Goal: Information Seeking & Learning: Check status

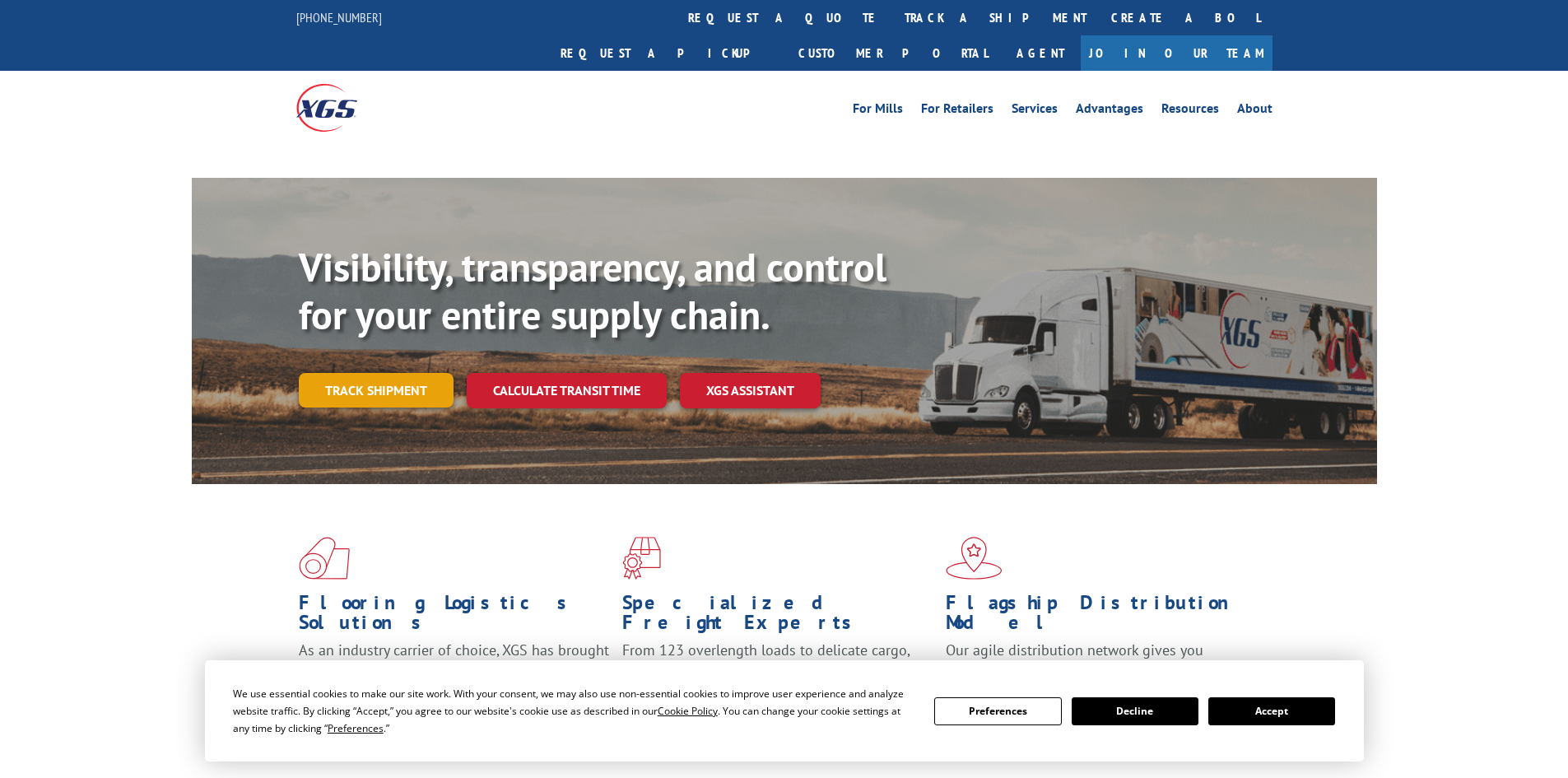
click at [386, 356] on div "Visibility, transparency, and control for your entire supply chain. Track shipm…" at bounding box center [837, 358] width 1078 height 230
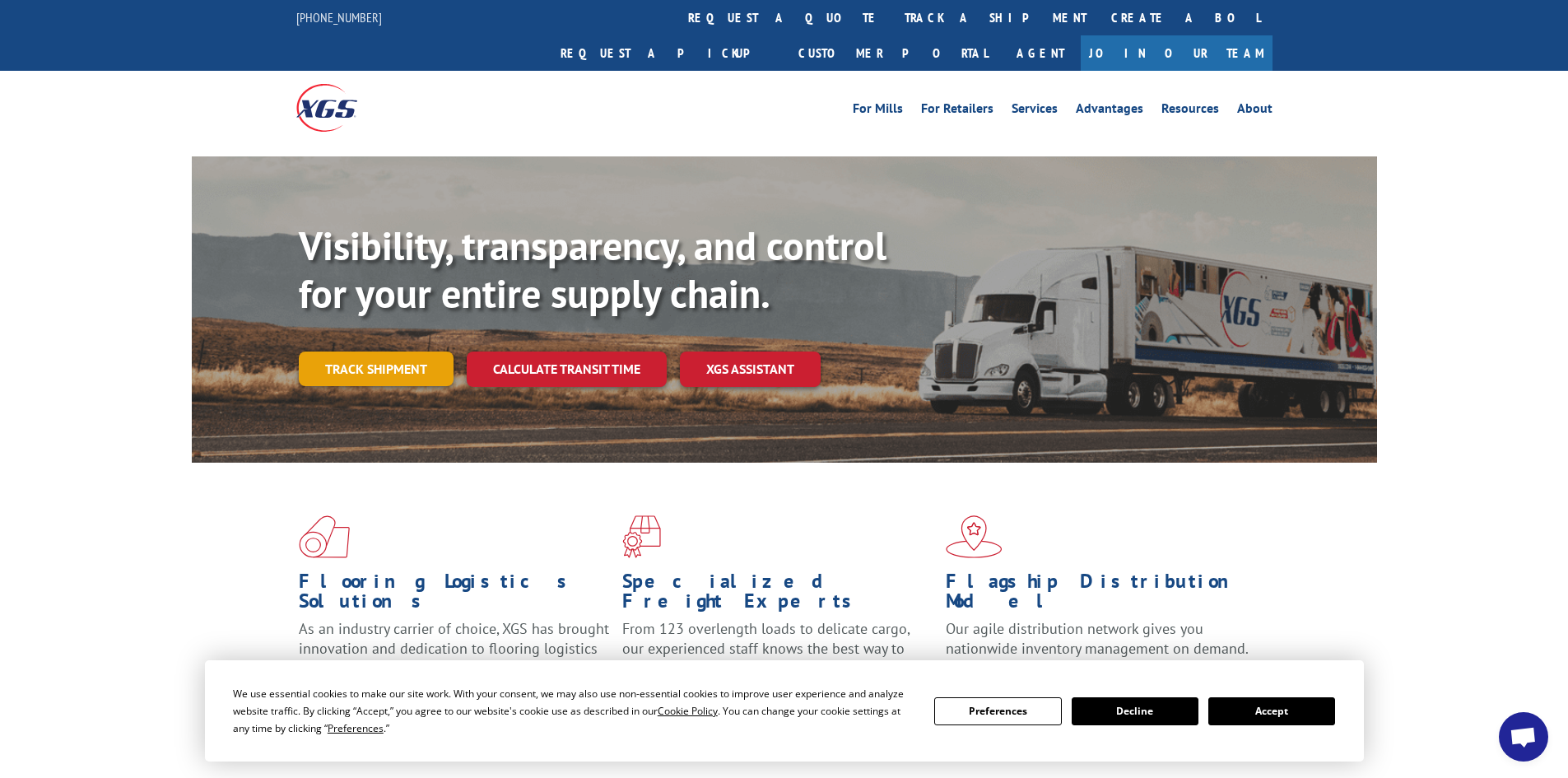
click at [405, 351] on link "Track shipment" at bounding box center [377, 368] width 155 height 34
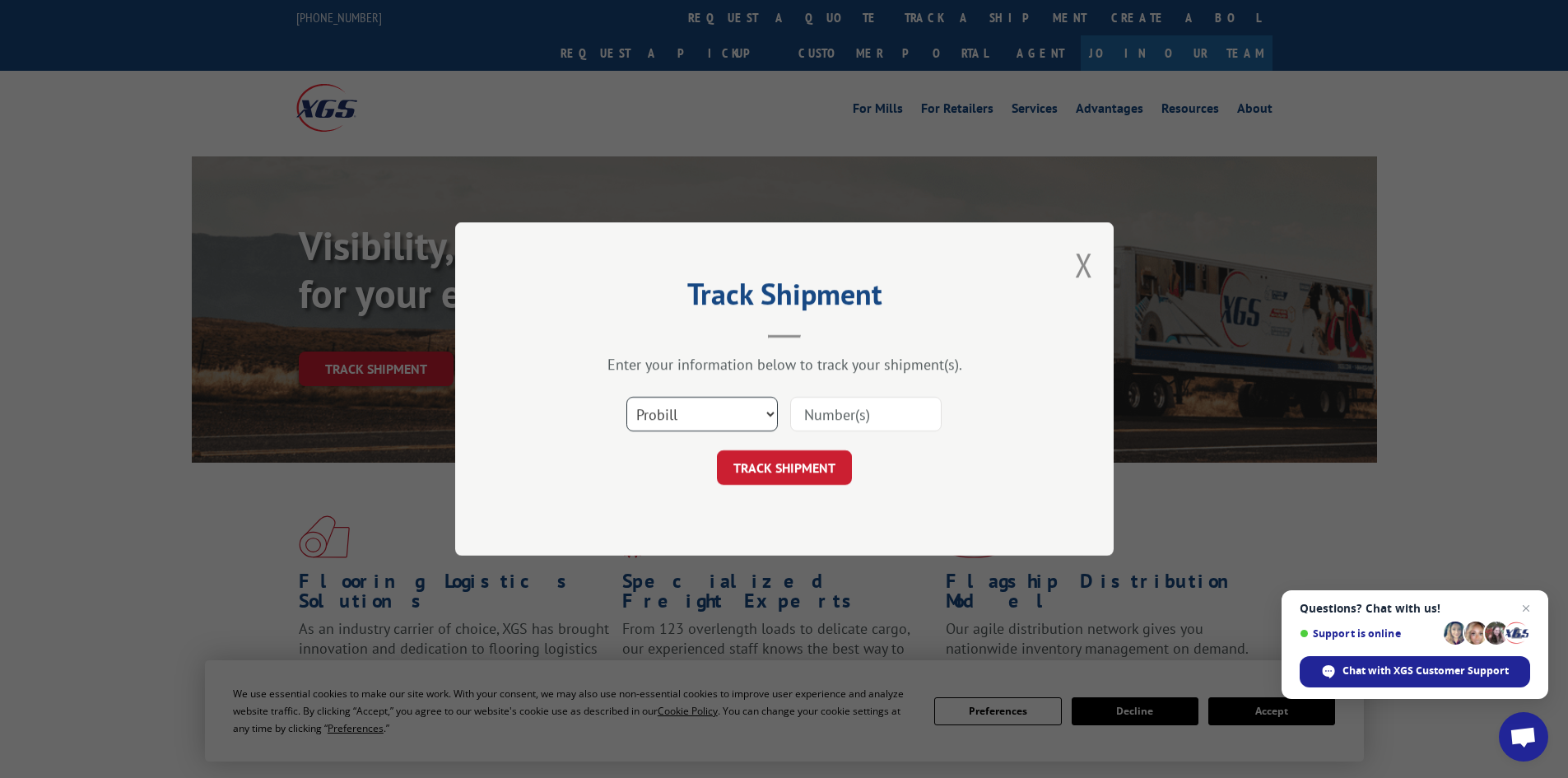
click at [771, 414] on select "Select category... Probill BOL PO" at bounding box center [702, 414] width 151 height 34
select select "bol"
click at [627, 397] on select "Select category... Probill BOL PO" at bounding box center [702, 414] width 151 height 34
click at [863, 409] on input at bounding box center [866, 414] width 151 height 34
paste input "087762997"
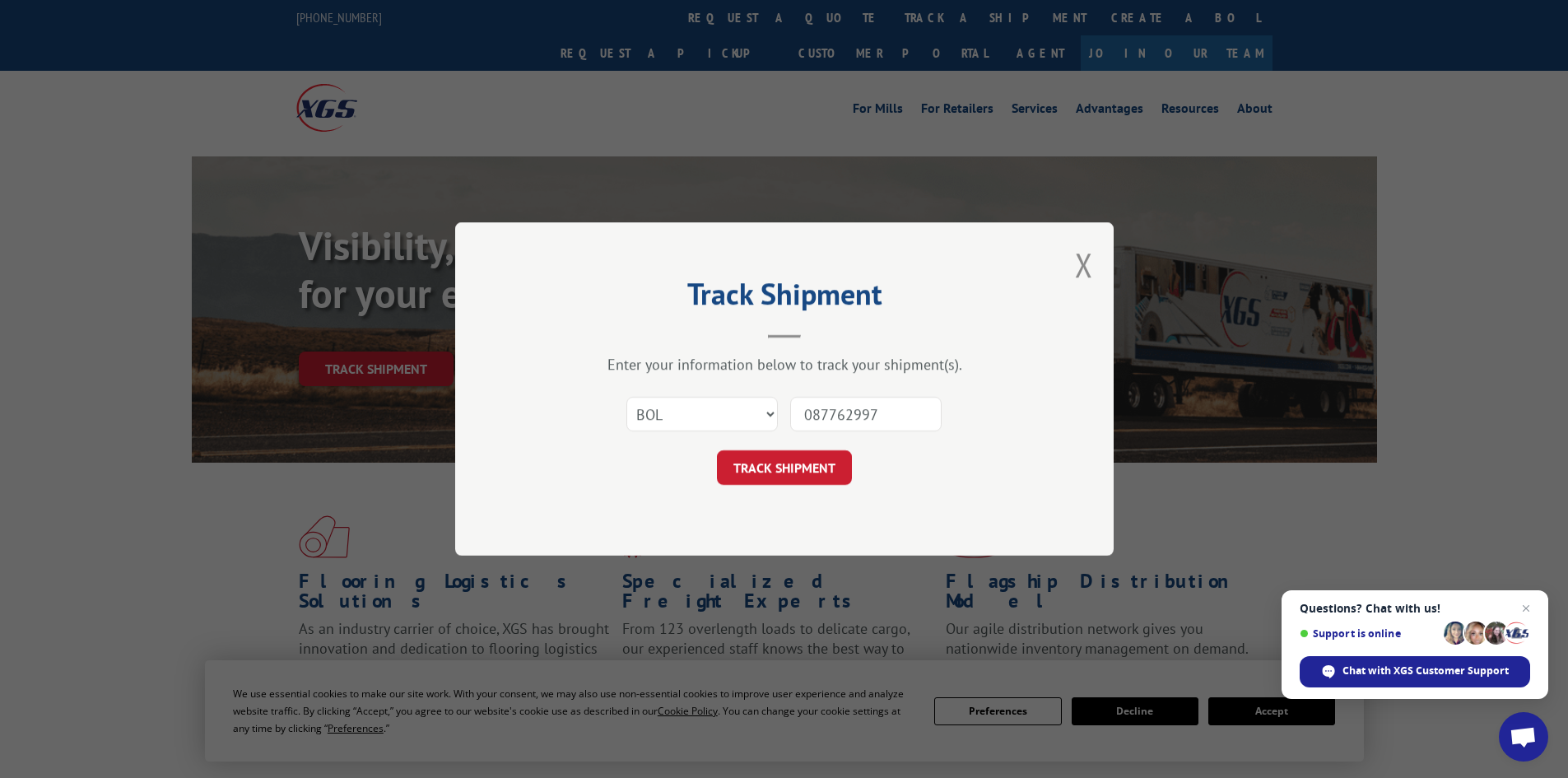
type input "087762997"
click at [717, 450] on button "TRACK SHIPMENT" at bounding box center [784, 467] width 135 height 34
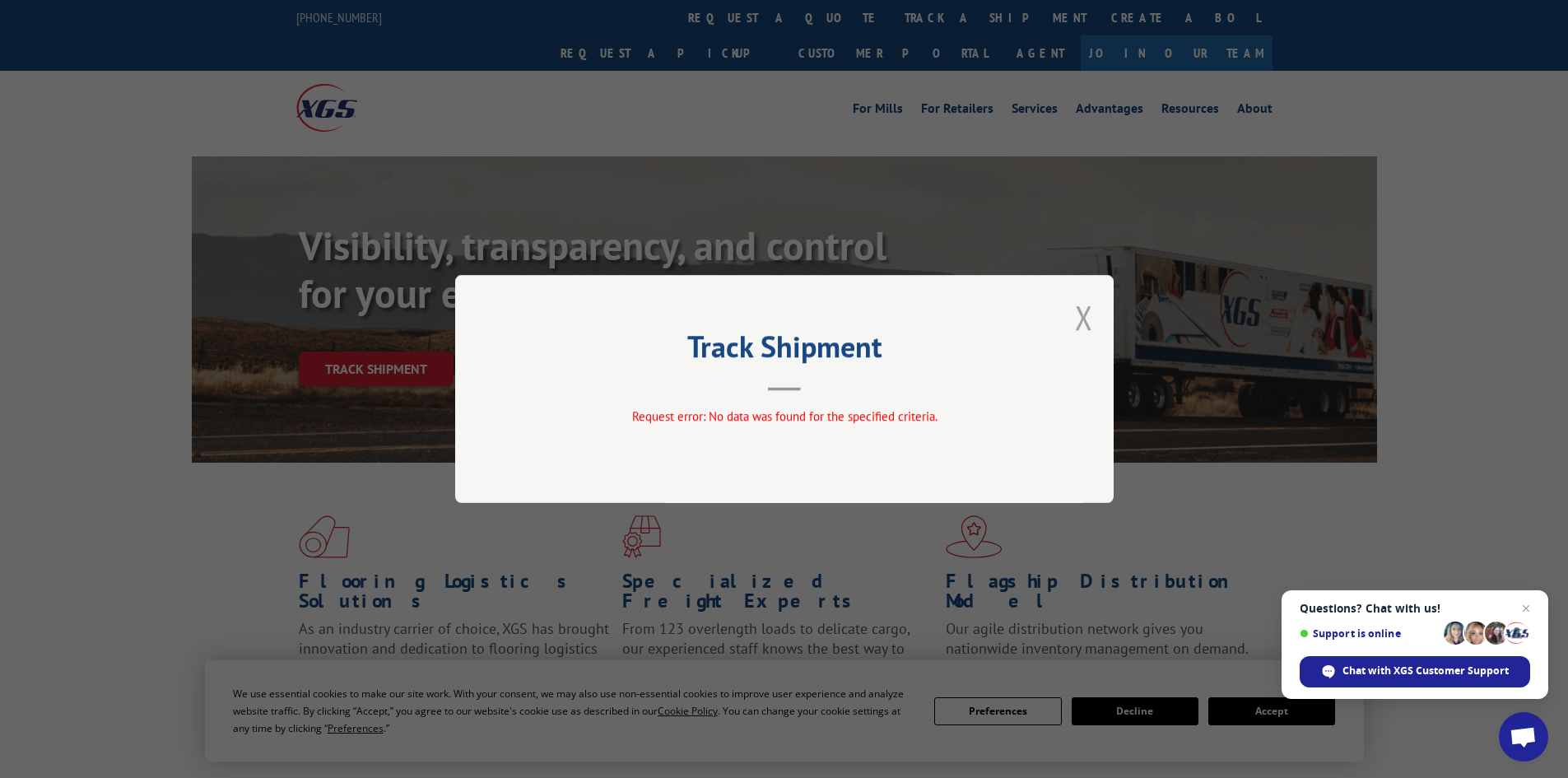
click at [1082, 318] on button "Close modal" at bounding box center [1084, 317] width 18 height 43
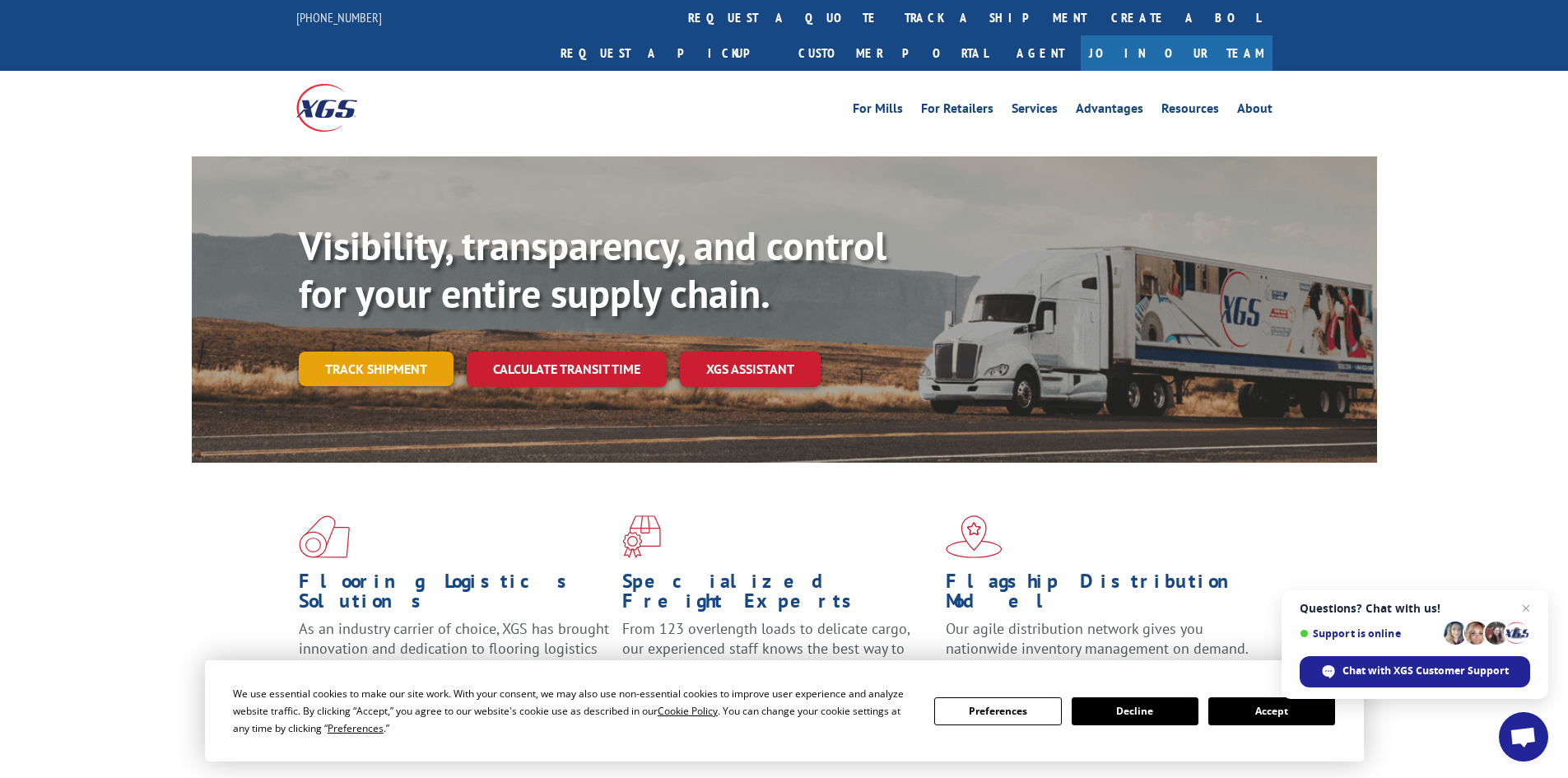
click at [400, 351] on link "Track shipment" at bounding box center [377, 368] width 155 height 34
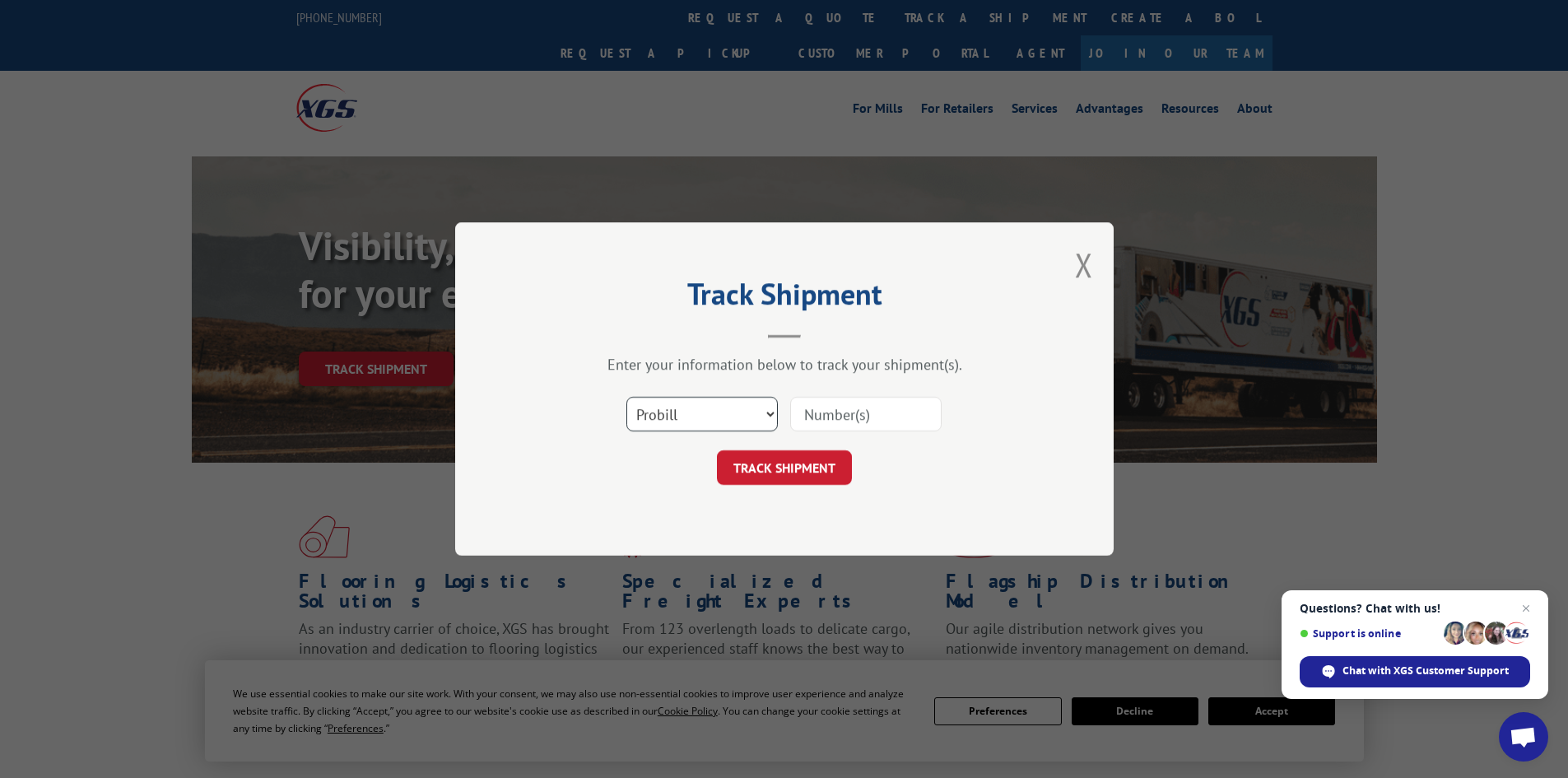
click at [766, 419] on select "Select category... Probill BOL PO" at bounding box center [702, 414] width 151 height 34
select select "bol"
click at [627, 397] on select "Select category... Probill BOL PO" at bounding box center [702, 414] width 151 height 34
click at [813, 412] on input at bounding box center [866, 414] width 151 height 34
paste input "00889690116908162"
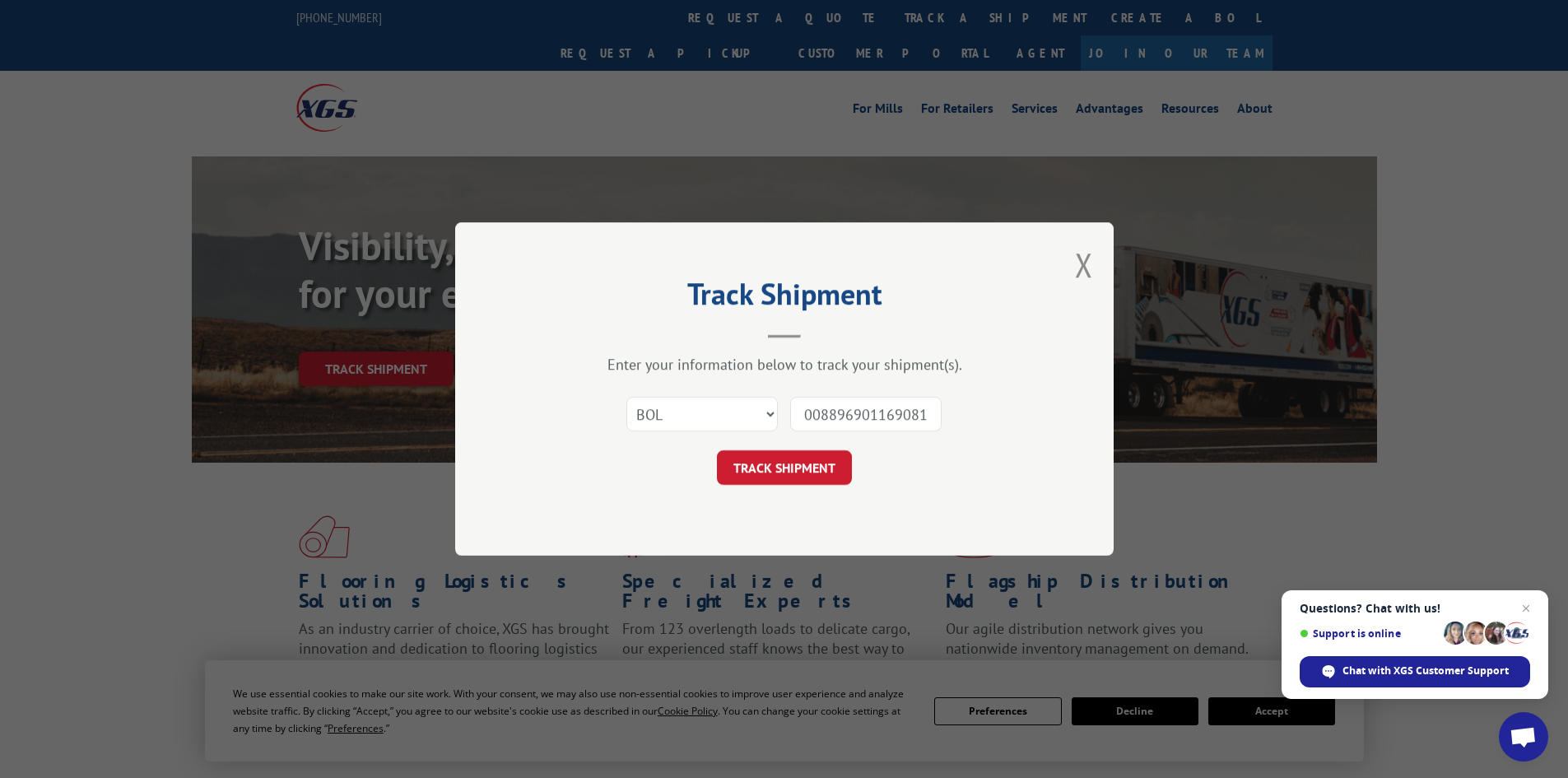
scroll to position [0, 13]
type input "00889690116908162"
click at [717, 450] on button "TRACK SHIPMENT" at bounding box center [784, 467] width 135 height 34
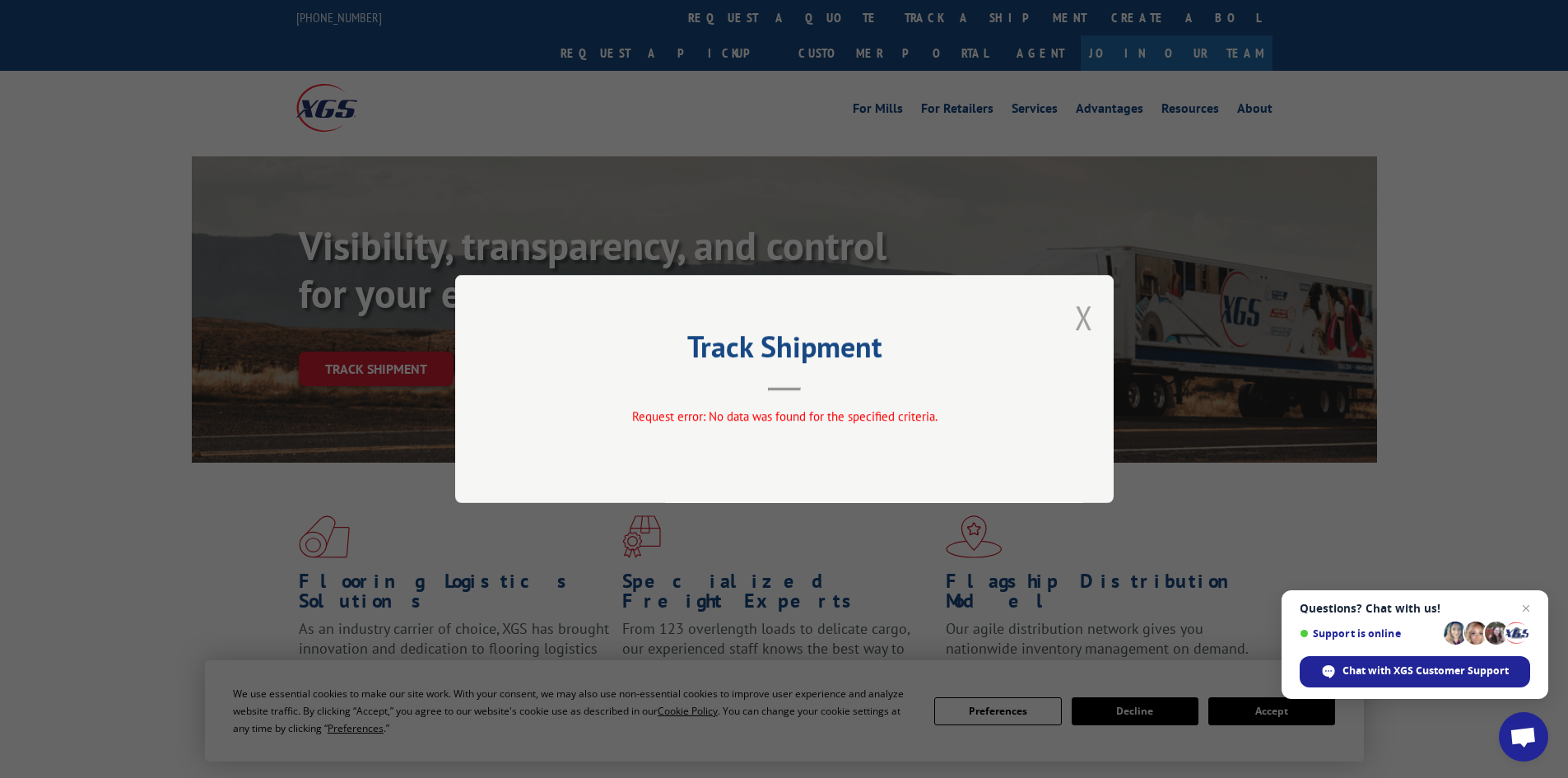
click at [1076, 319] on button "Close modal" at bounding box center [1084, 317] width 18 height 43
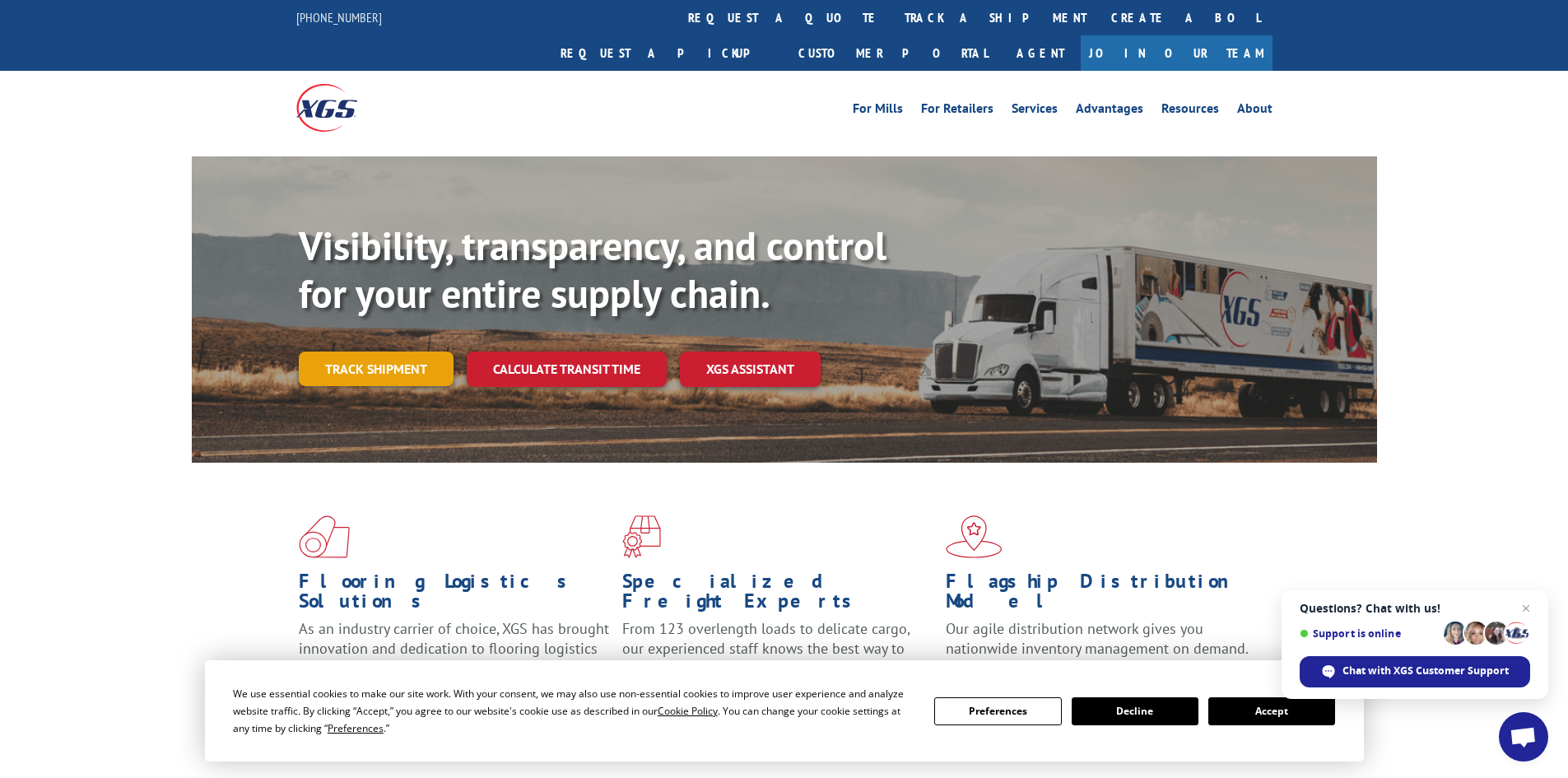
click at [411, 351] on link "Track shipment" at bounding box center [377, 368] width 155 height 34
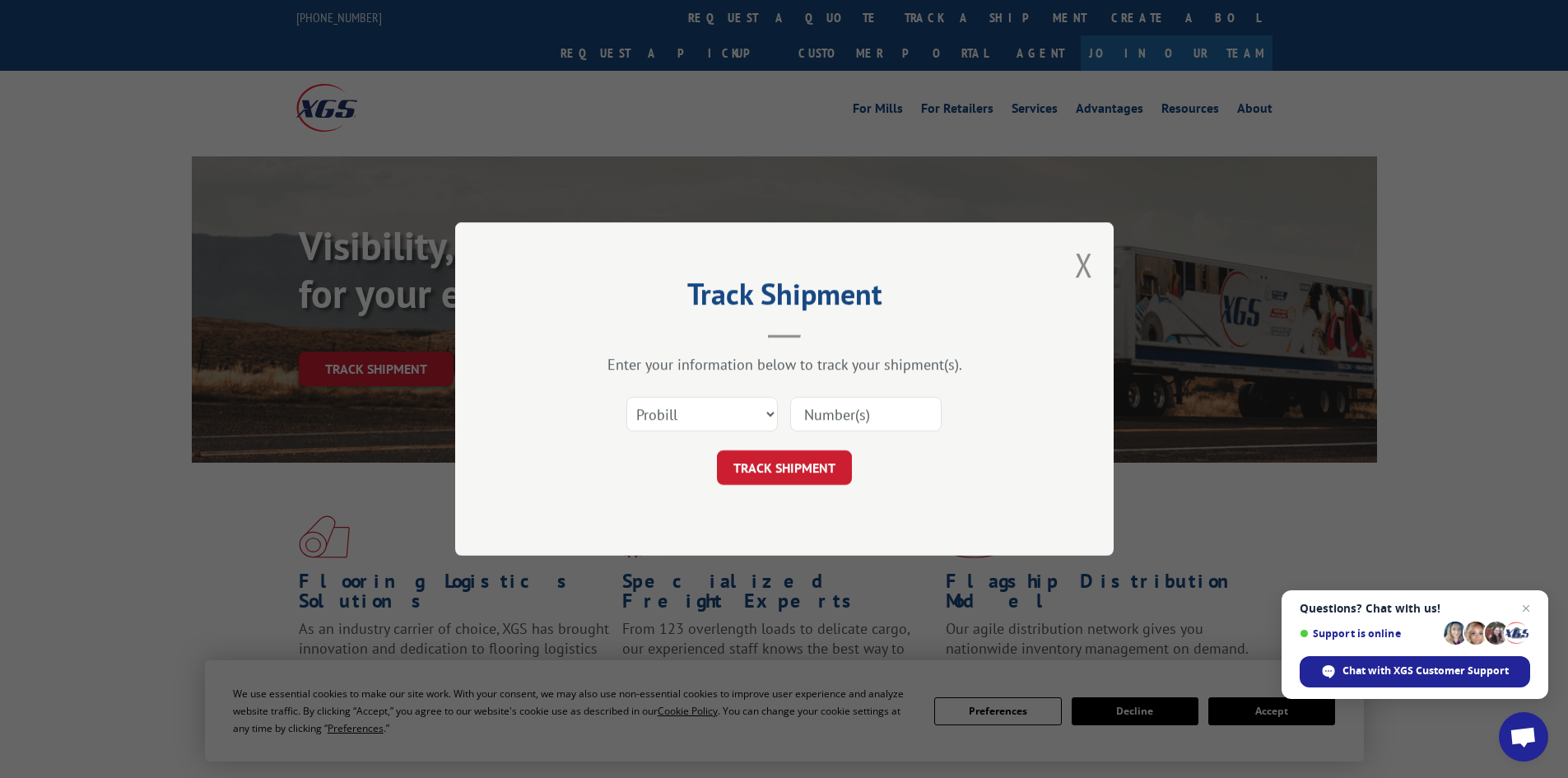
click at [804, 413] on input at bounding box center [866, 414] width 151 height 34
paste input "087762997"
type input "087762997"
click button "TRACK SHIPMENT" at bounding box center [784, 467] width 135 height 34
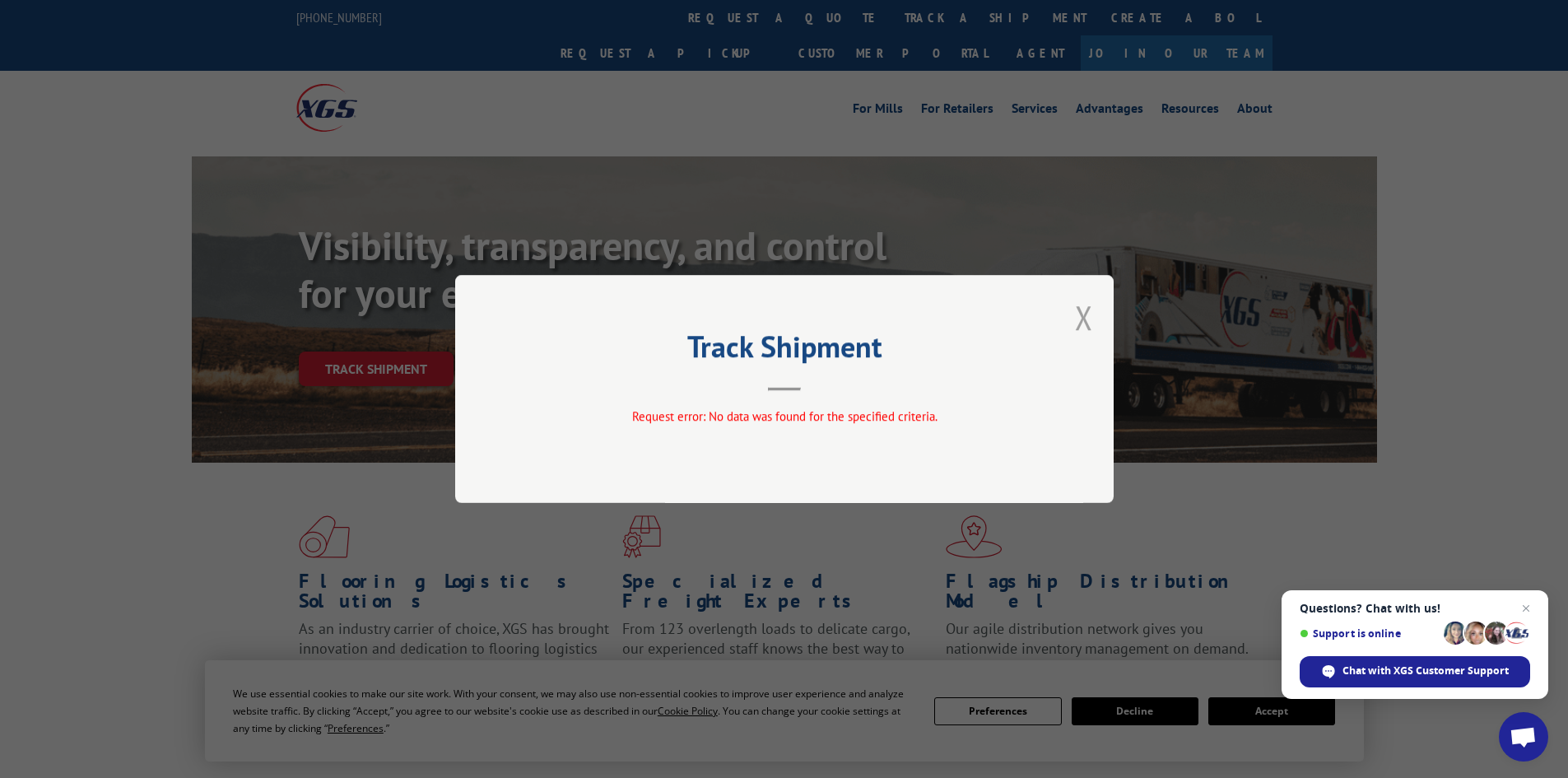
click at [1077, 310] on button "Close modal" at bounding box center [1084, 317] width 18 height 43
